Goal: Task Accomplishment & Management: Manage account settings

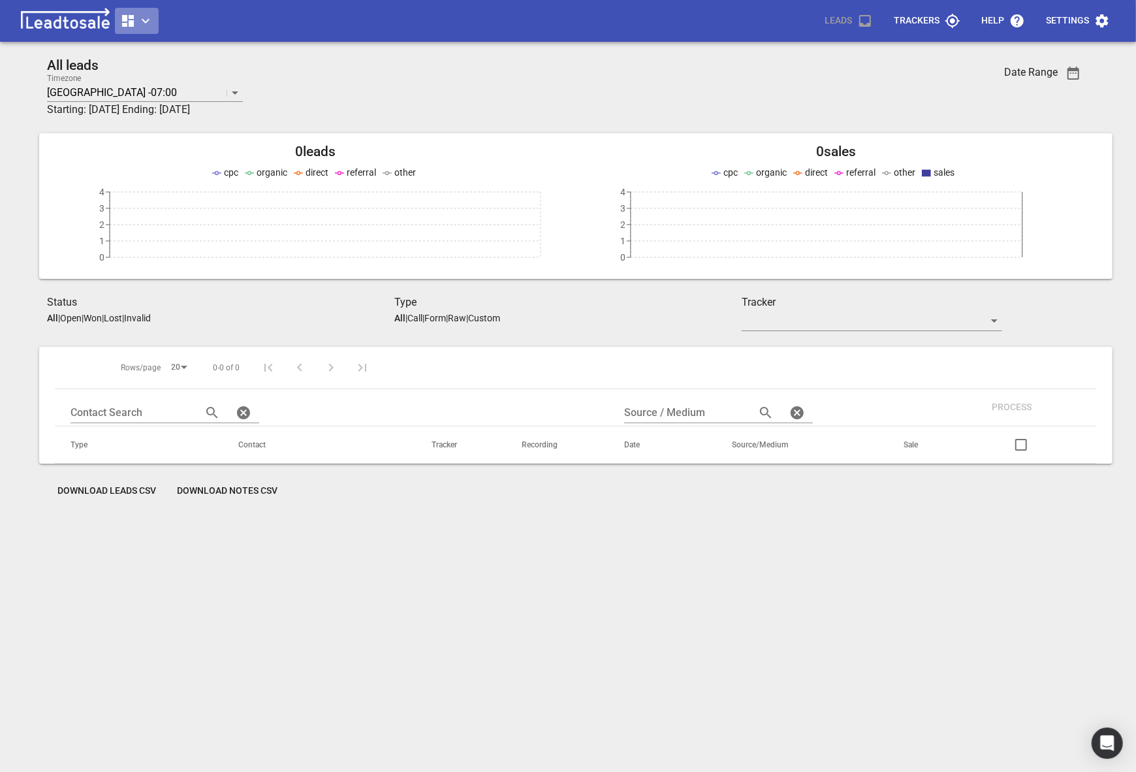
click at [136, 13] on span "button" at bounding box center [136, 21] width 33 height 16
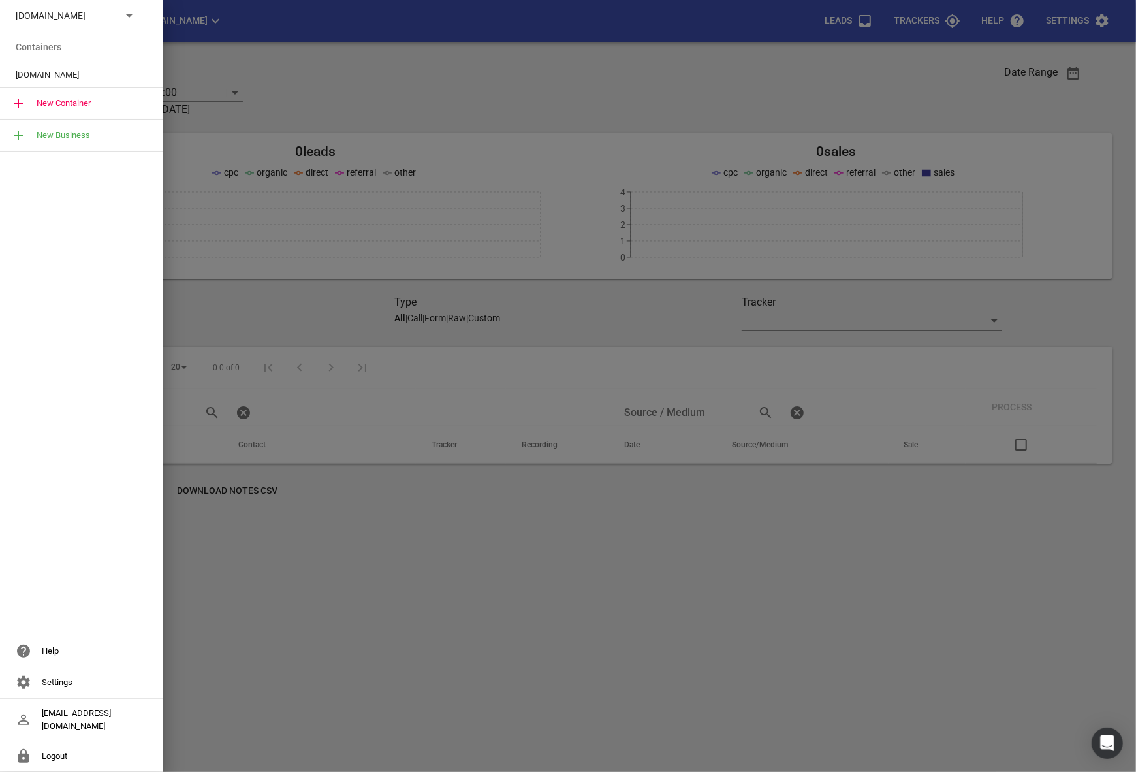
click at [80, 25] on div "Digger-hire.co.nz" at bounding box center [81, 15] width 163 height 31
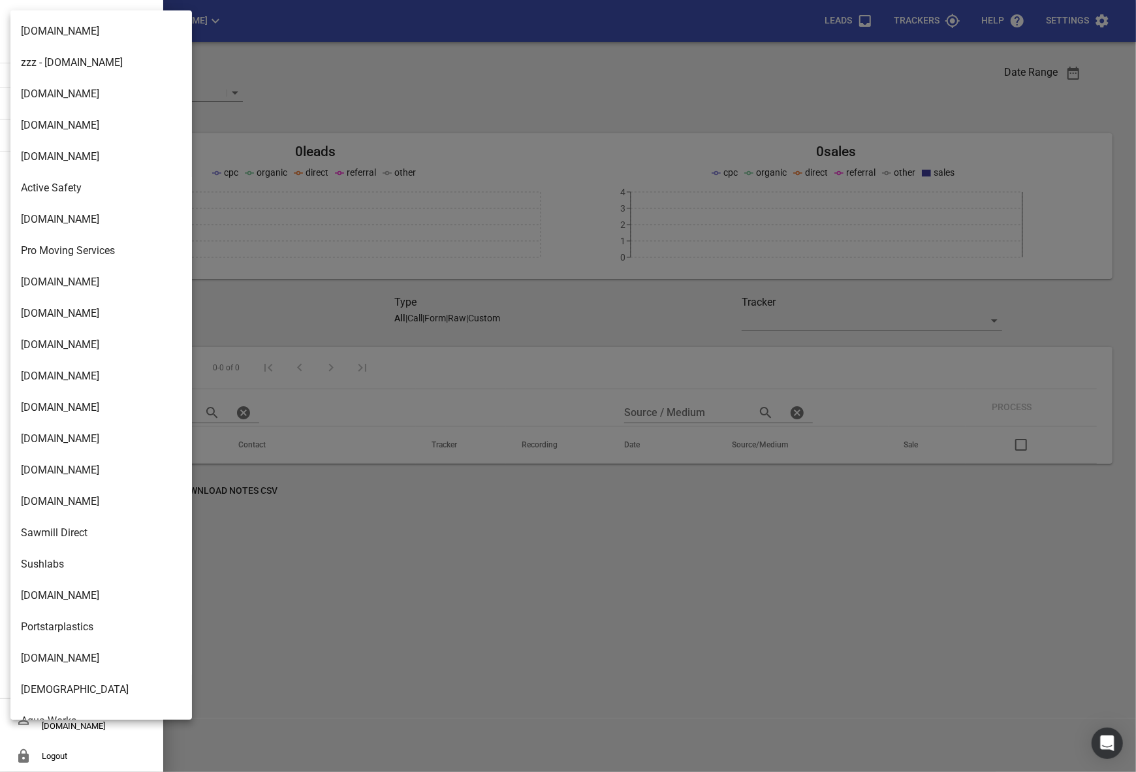
click at [76, 293] on li "byrnehomes.co.nz" at bounding box center [100, 281] width 181 height 31
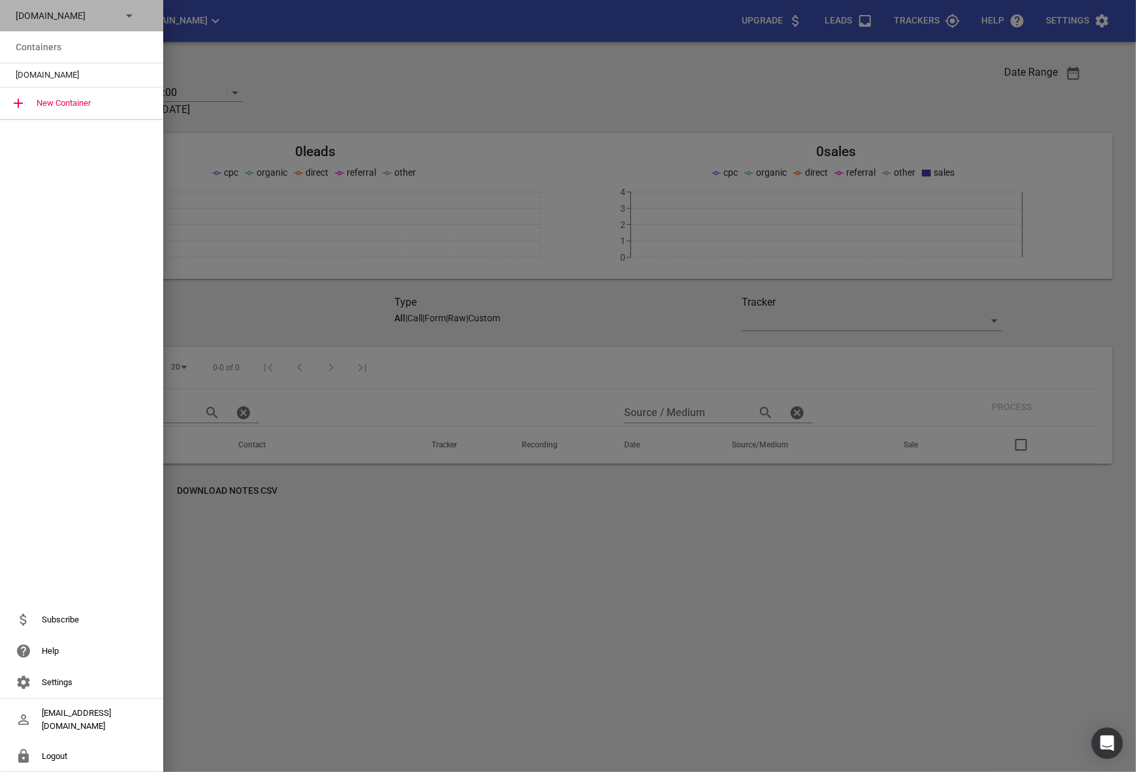
click at [76, 21] on p "byrnehomes.co.nz" at bounding box center [63, 16] width 95 height 14
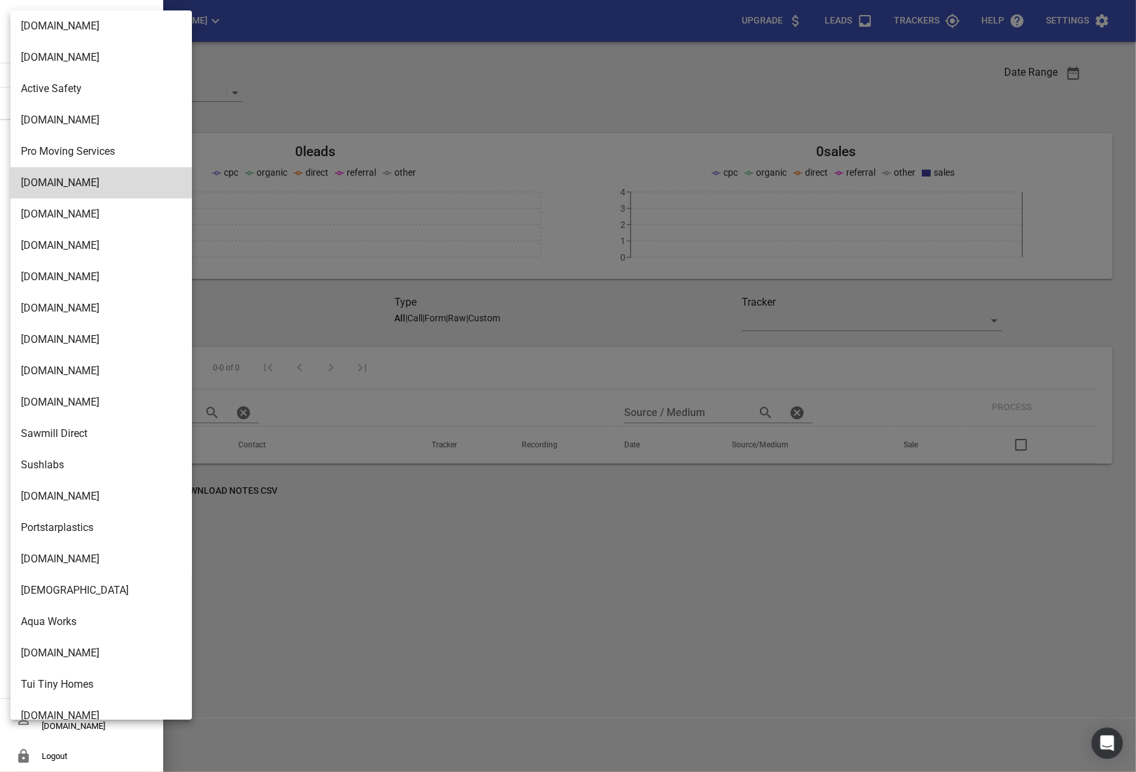
scroll to position [95, 0]
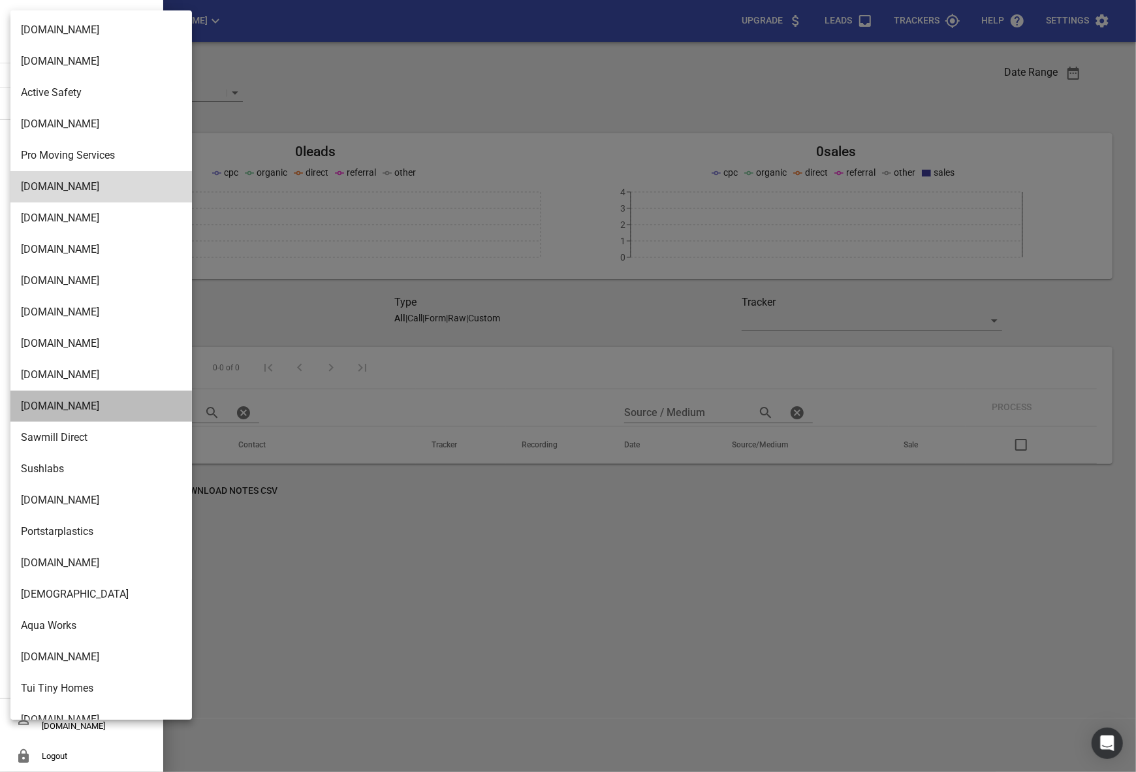
click at [52, 403] on li "[DOMAIN_NAME]" at bounding box center [100, 405] width 181 height 31
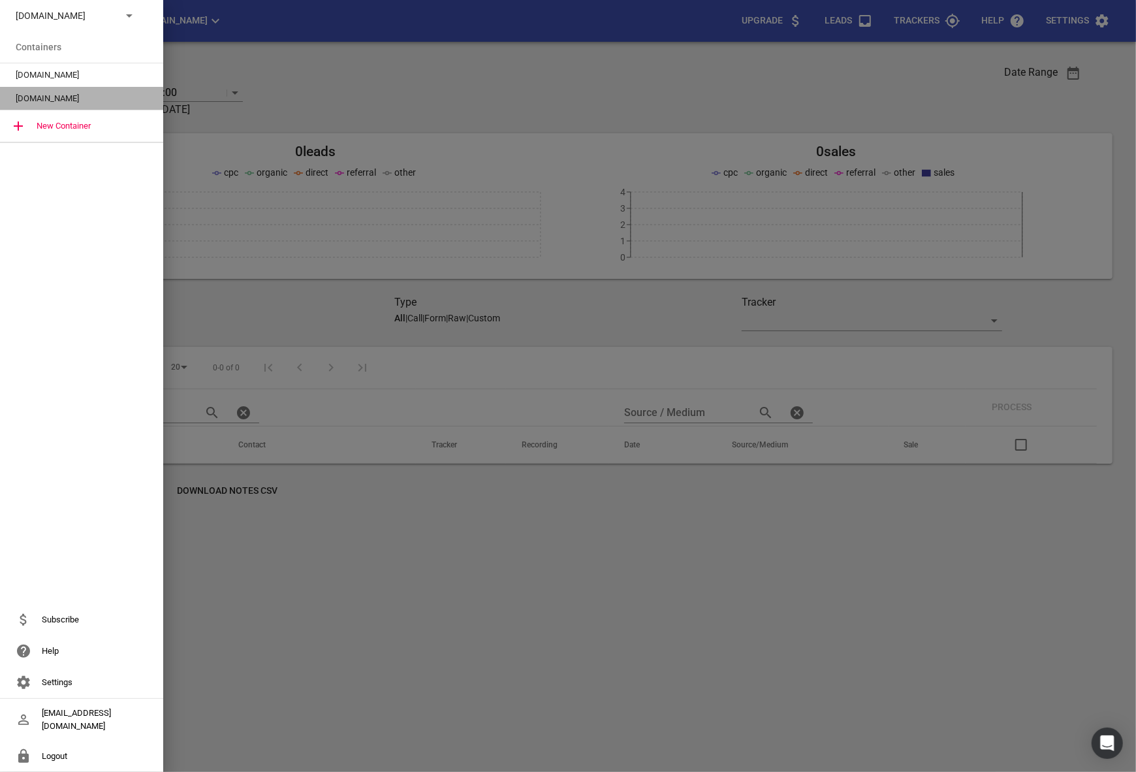
click at [46, 98] on span "[DOMAIN_NAME]" at bounding box center [76, 98] width 121 height 13
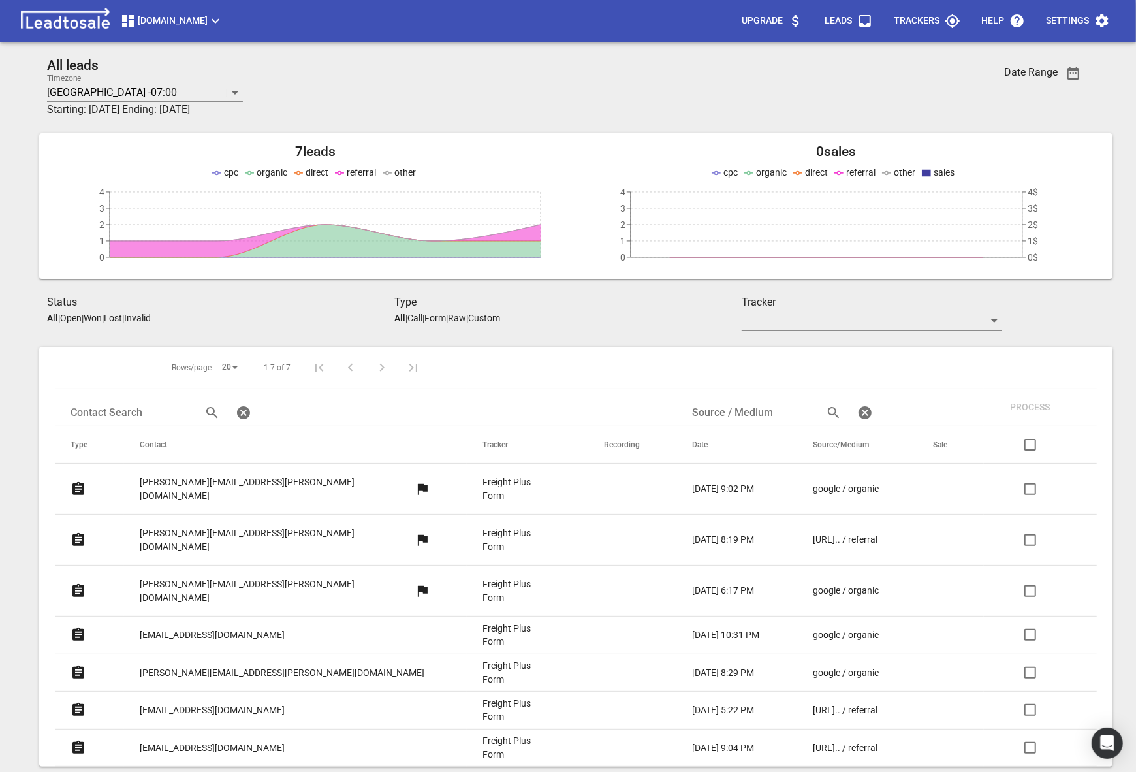
click at [1069, 21] on p "Settings" at bounding box center [1067, 20] width 43 height 13
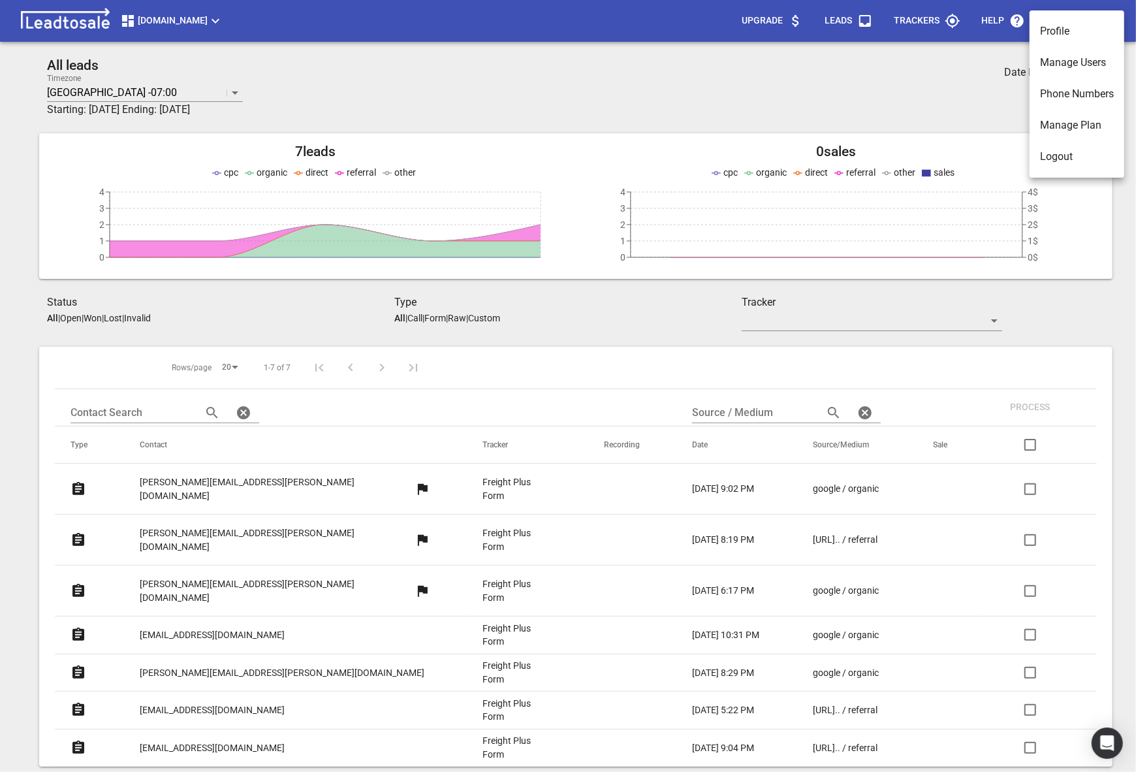
click at [1046, 72] on li "Manage Users" at bounding box center [1076, 62] width 95 height 31
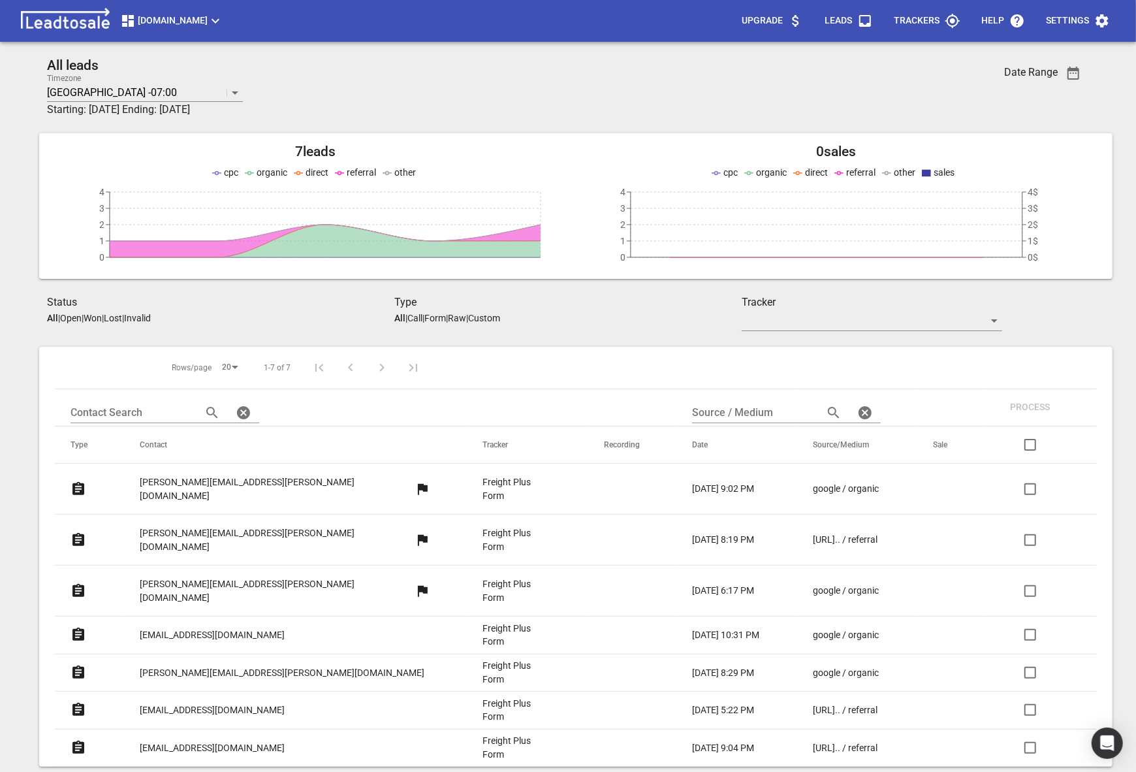
click at [226, 526] on p "[PERSON_NAME][EMAIL_ADDRESS][PERSON_NAME][DOMAIN_NAME]" at bounding box center [277, 539] width 275 height 27
click at [192, 486] on p "[PERSON_NAME][EMAIL_ADDRESS][PERSON_NAME][DOMAIN_NAME]" at bounding box center [277, 488] width 275 height 27
click at [217, 577] on p "[PERSON_NAME][EMAIL_ADDRESS][PERSON_NAME][DOMAIN_NAME]" at bounding box center [277, 590] width 275 height 27
click at [274, 741] on p "HISJORDANS13@GMAIL.COM" at bounding box center [212, 748] width 145 height 14
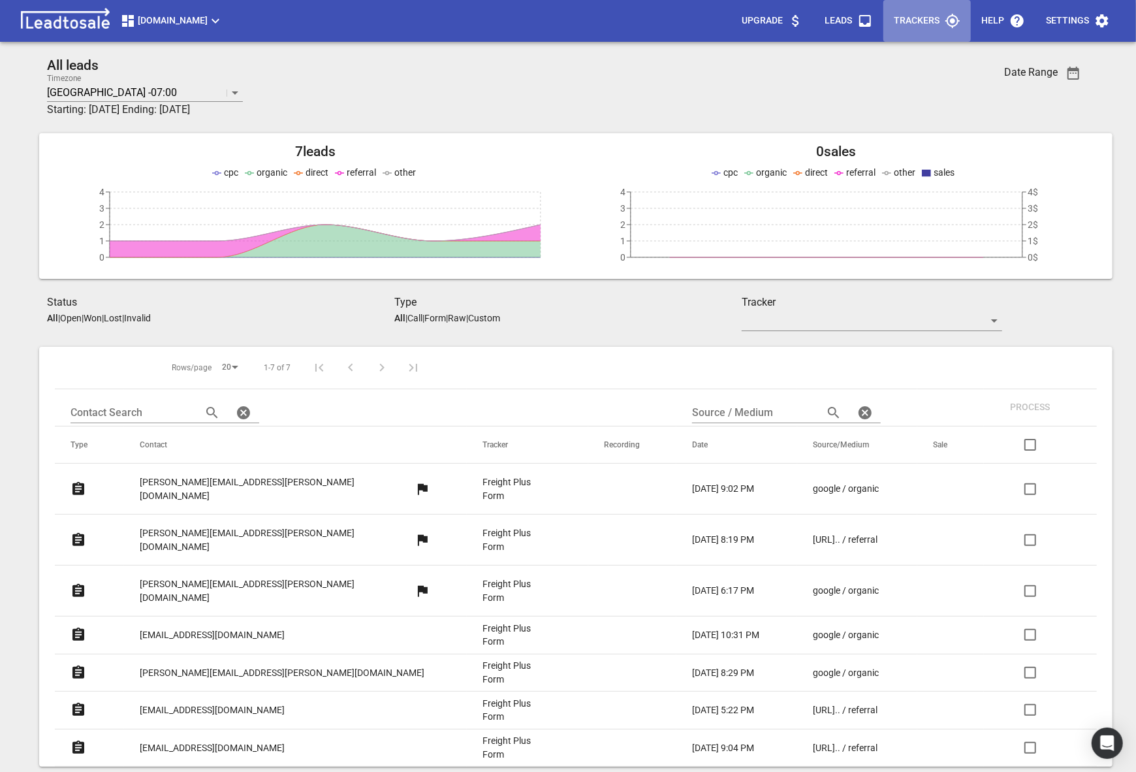
click at [931, 25] on p "Trackers" at bounding box center [917, 20] width 46 height 13
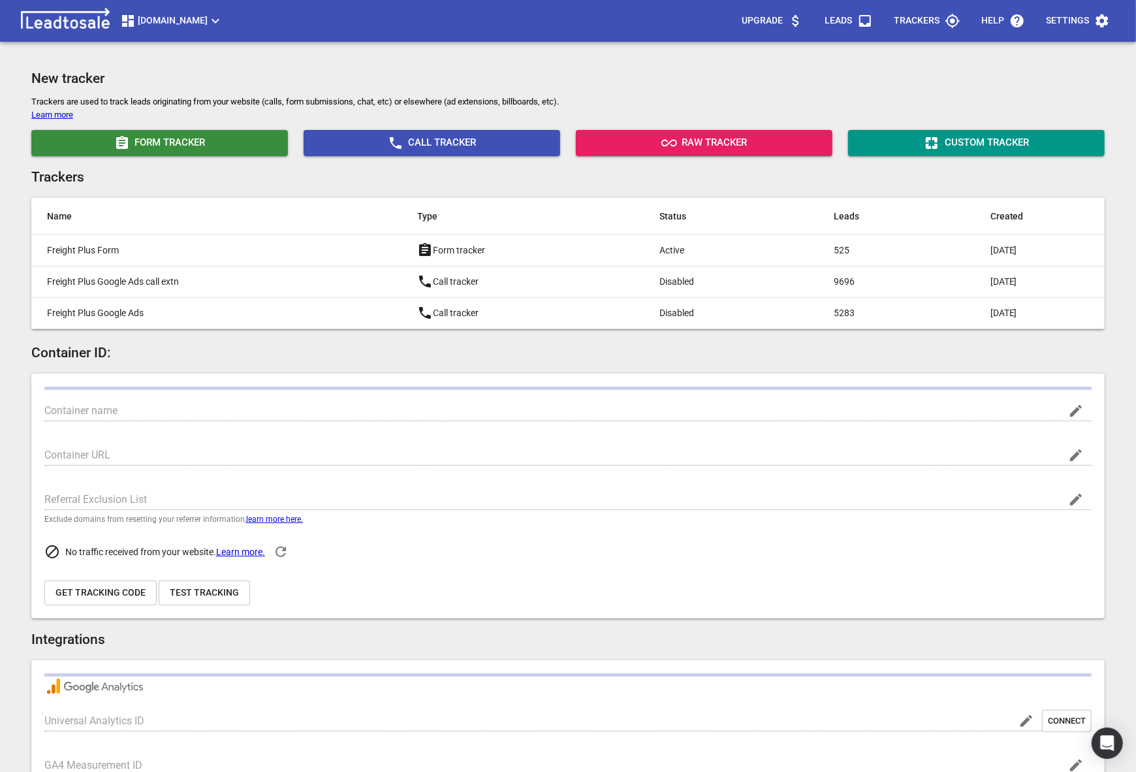
type input "[DOMAIN_NAME]"
type input "UA-62238940-1"
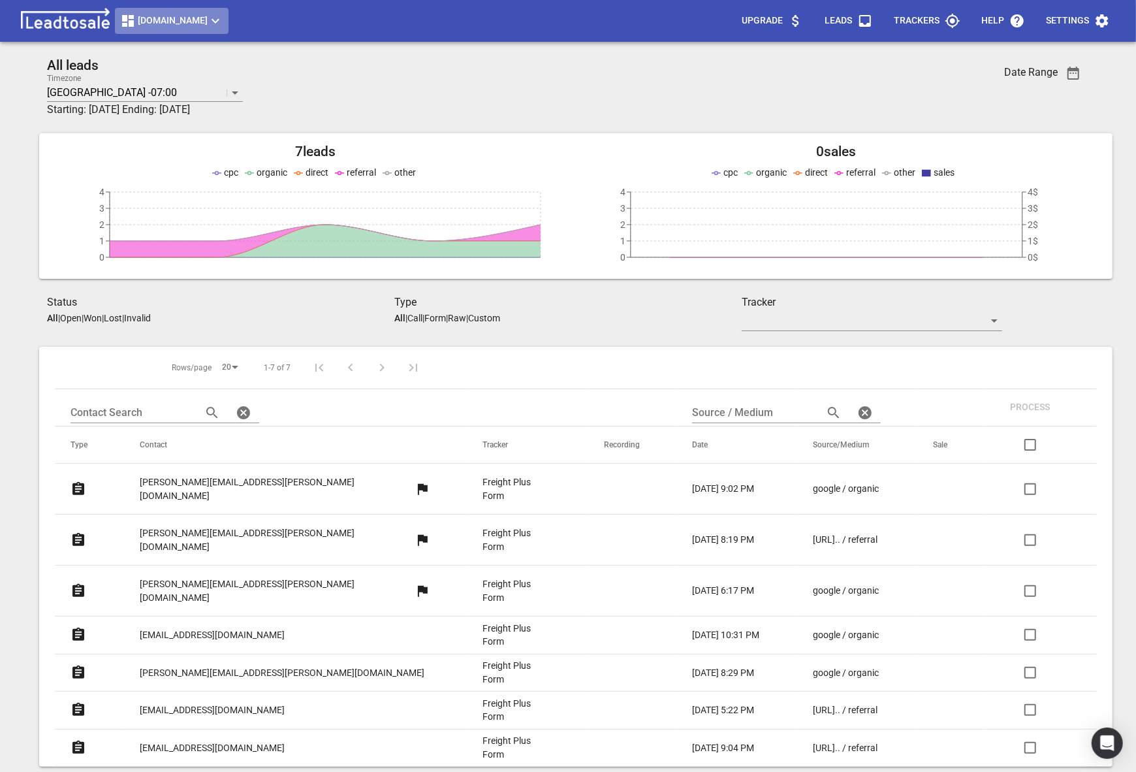
click at [215, 16] on icon "button" at bounding box center [216, 21] width 16 height 16
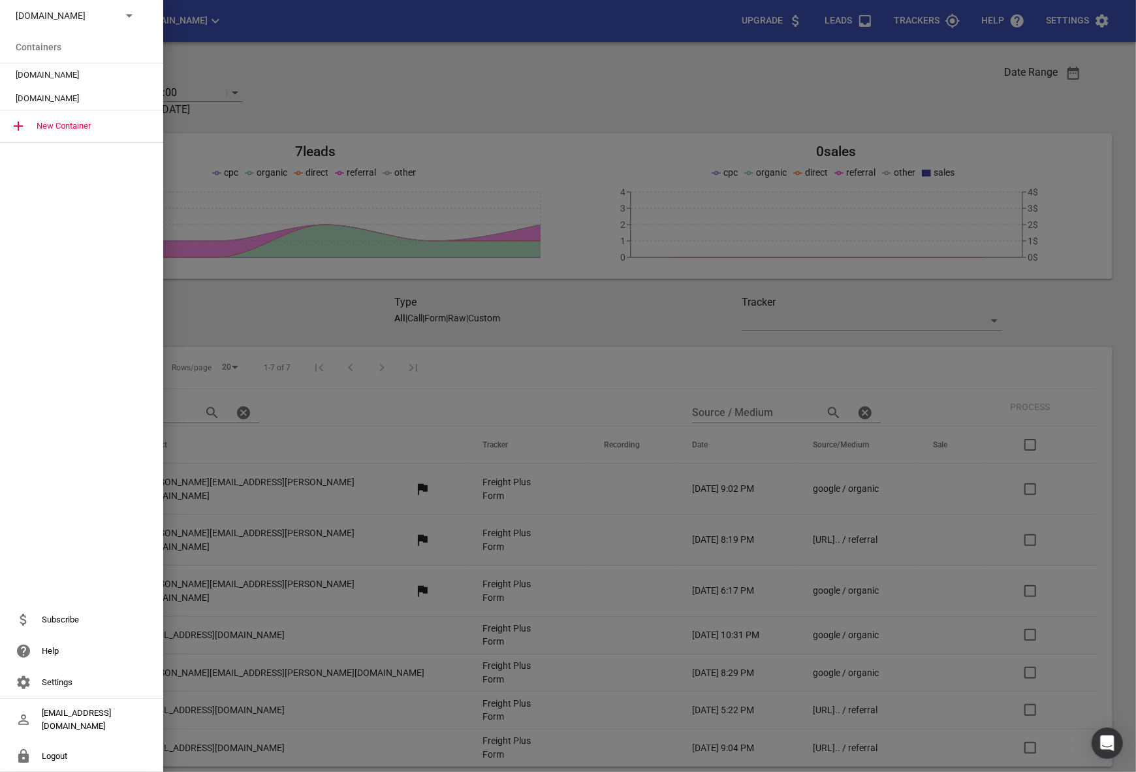
click at [97, 73] on span "[DOMAIN_NAME]" at bounding box center [76, 75] width 121 height 13
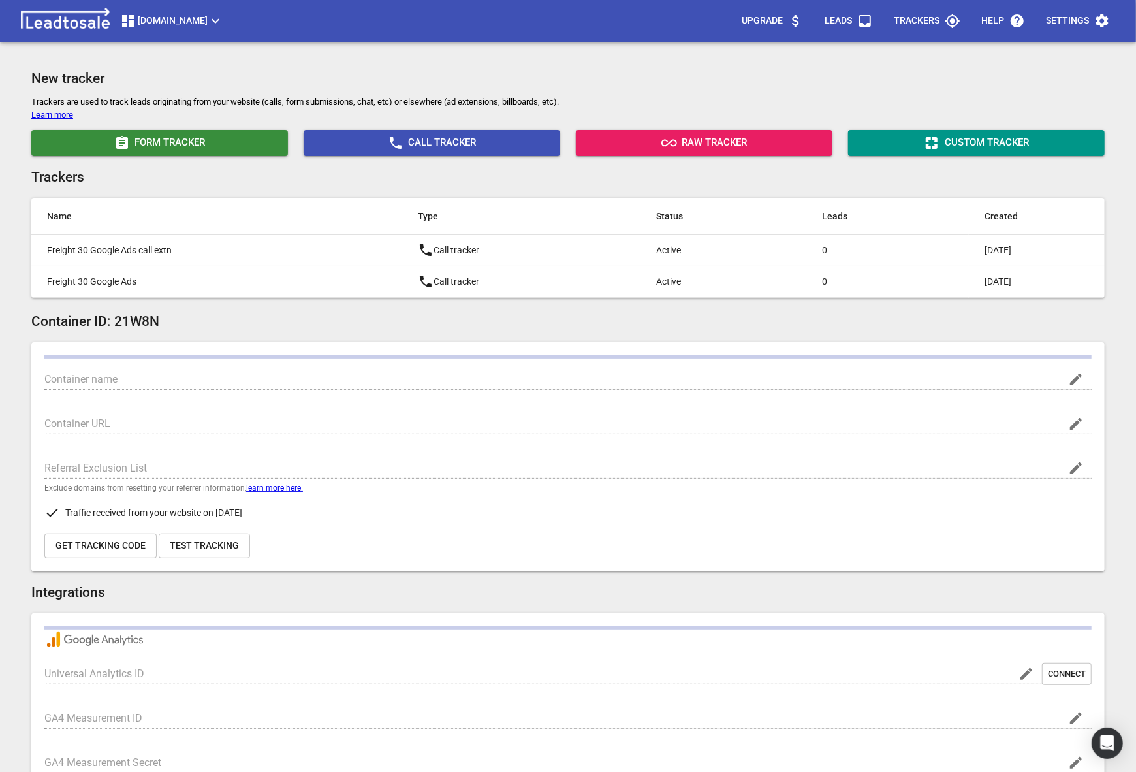
click at [1079, 16] on p "Settings" at bounding box center [1067, 20] width 43 height 13
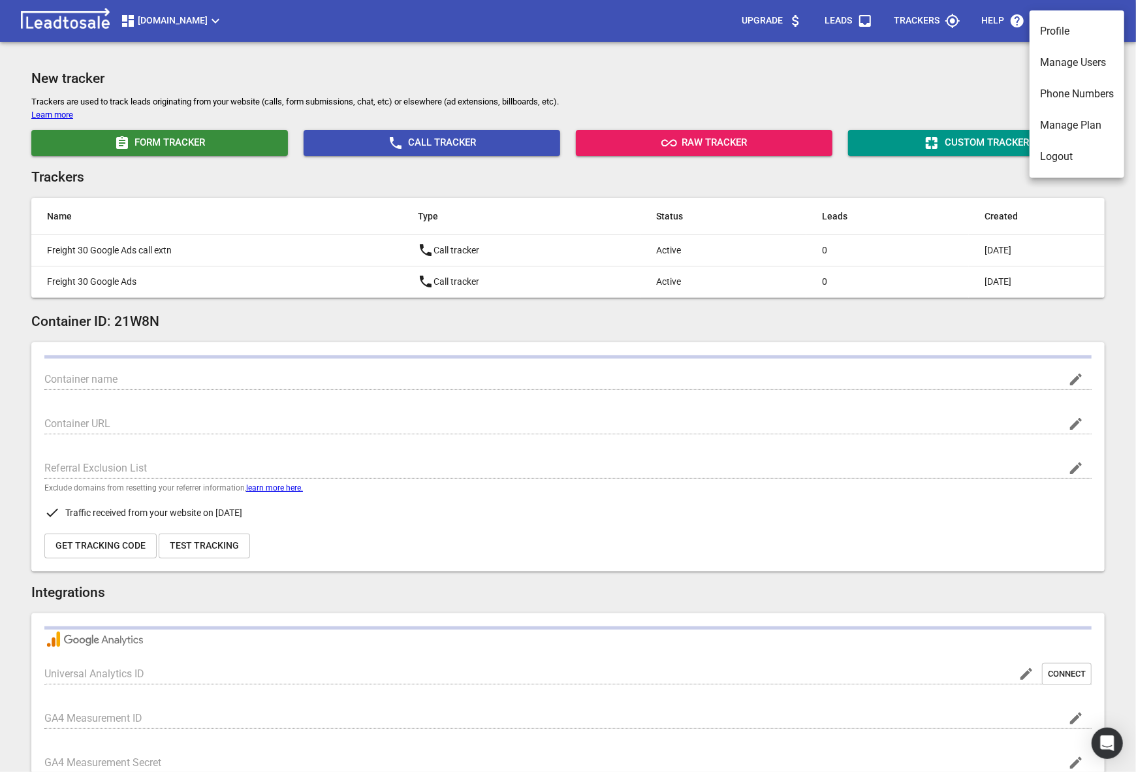
click at [1074, 65] on li "Manage Users" at bounding box center [1076, 62] width 95 height 31
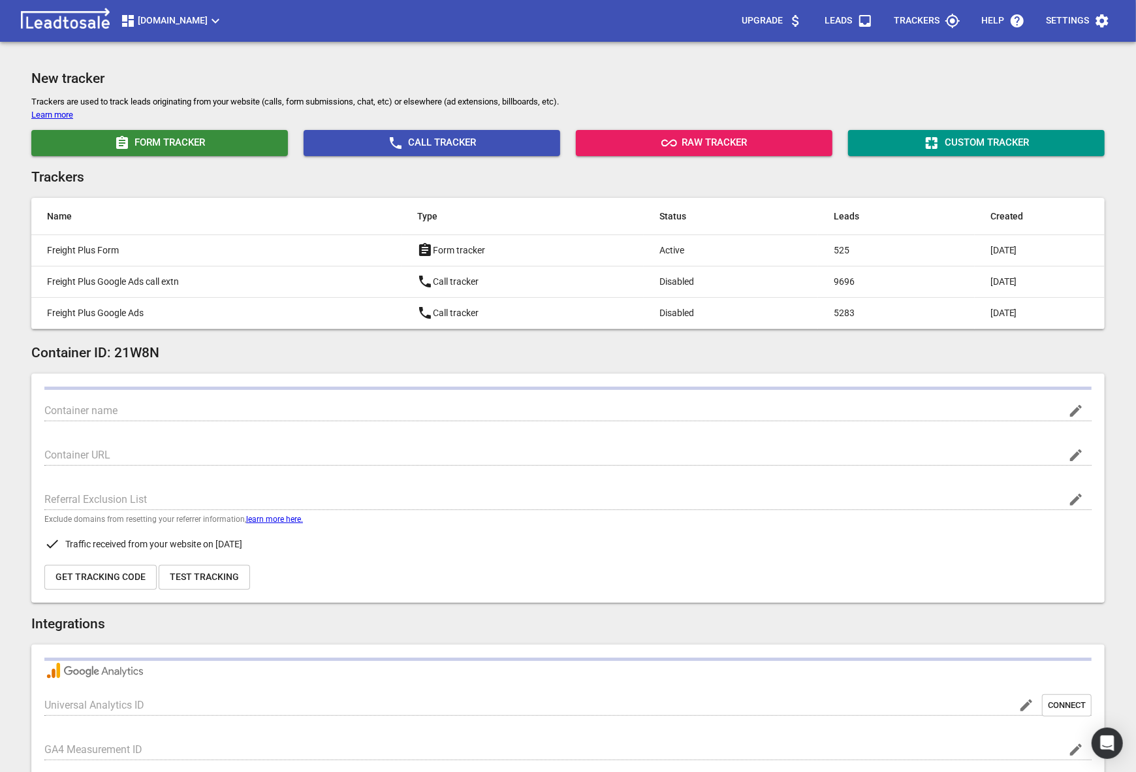
type input "[DOMAIN_NAME]"
type input "UA-62238940-1"
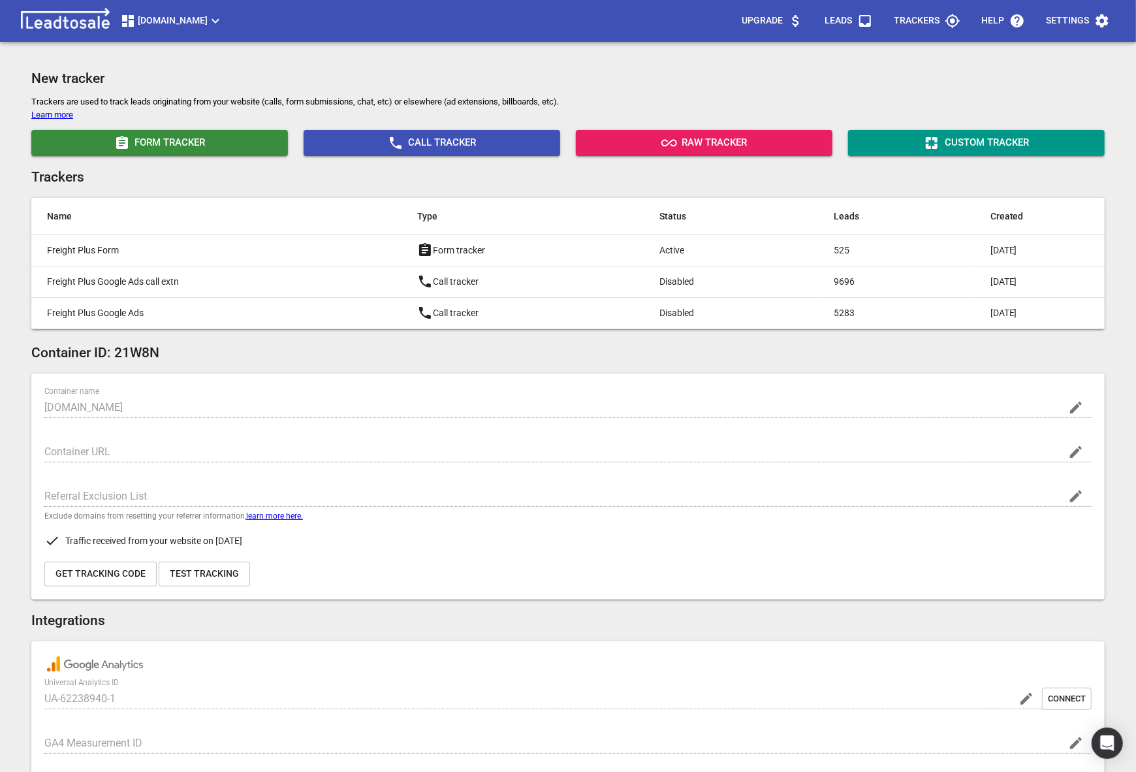
click at [319, 354] on h2 "Container ID: 21W8N" at bounding box center [567, 353] width 1073 height 16
